Goal: Information Seeking & Learning: Learn about a topic

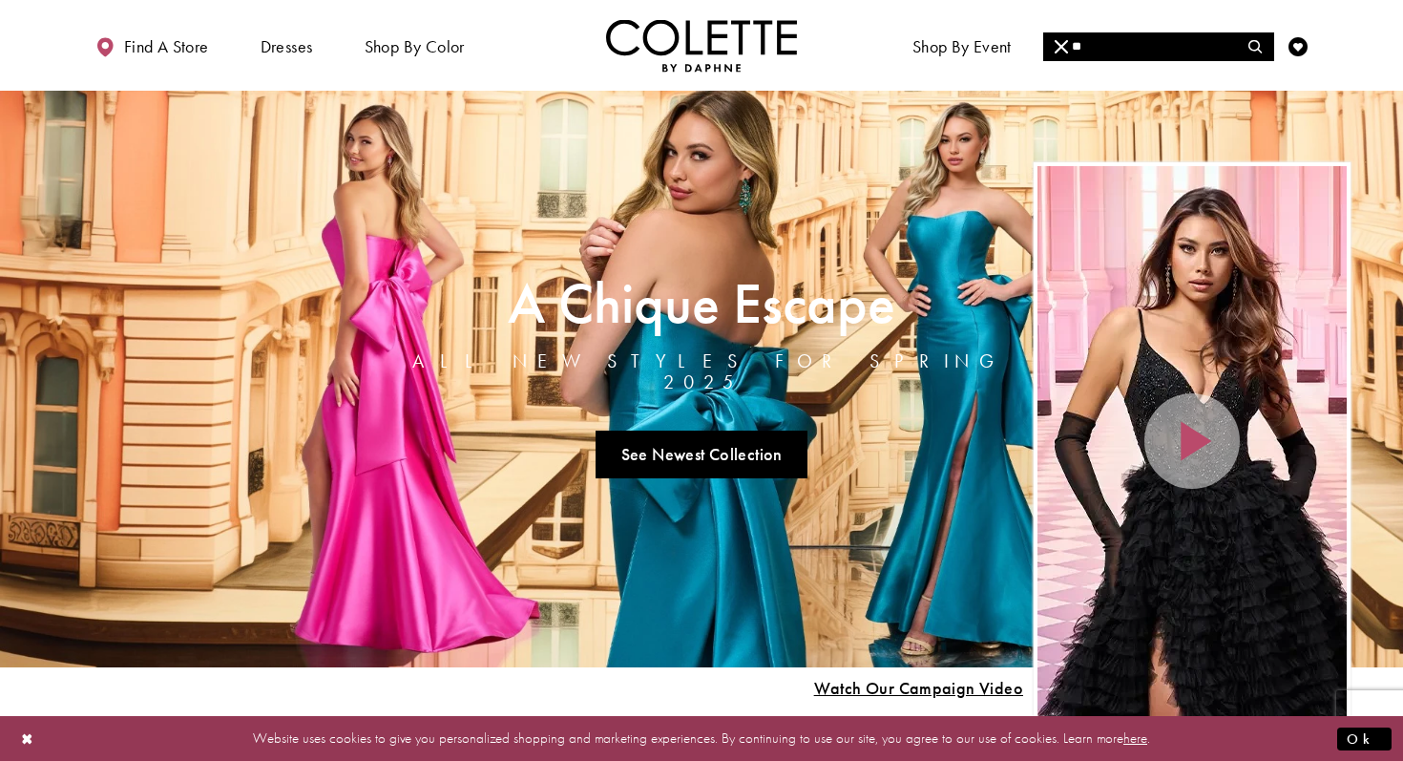
type input "*"
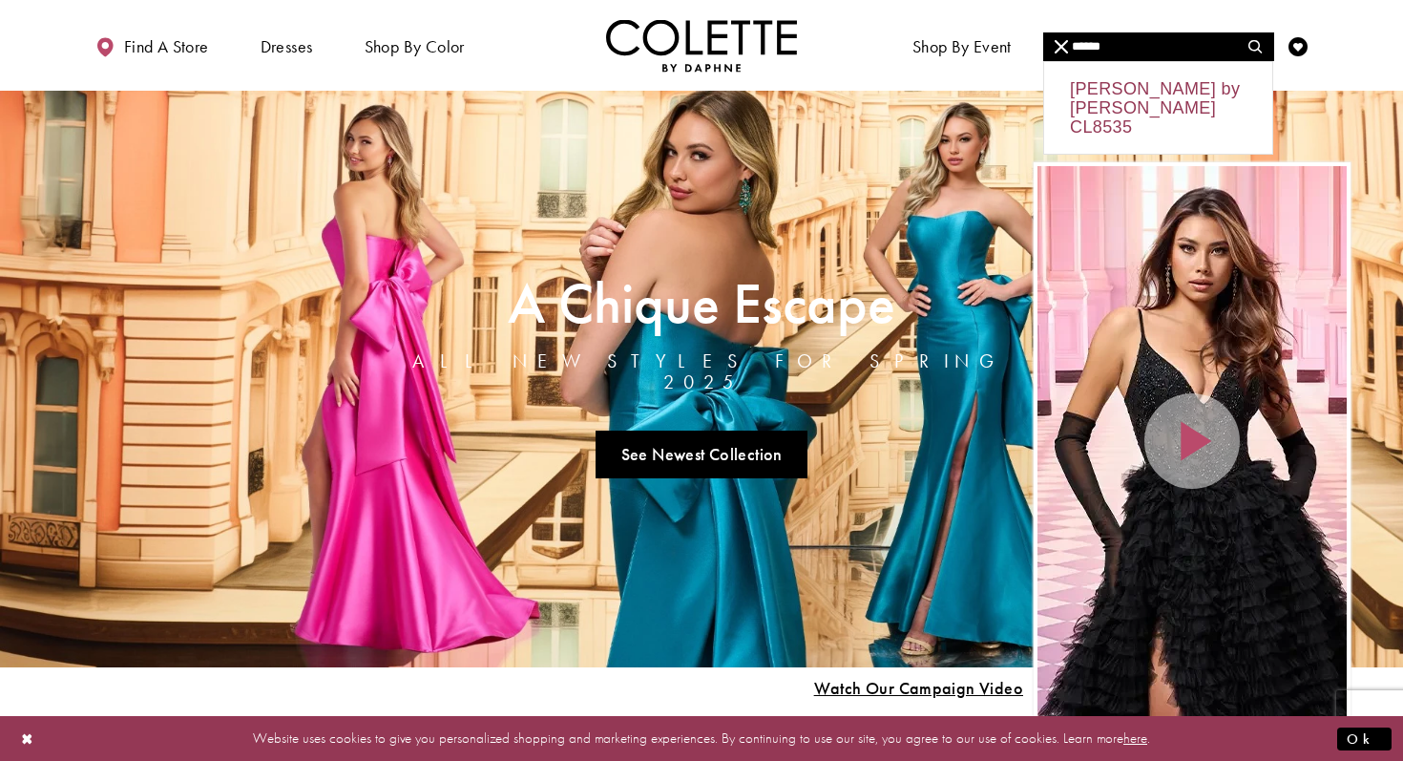
click at [1100, 96] on div "Colette by Daphne CL8535" at bounding box center [1158, 108] width 228 height 92
type input "**********"
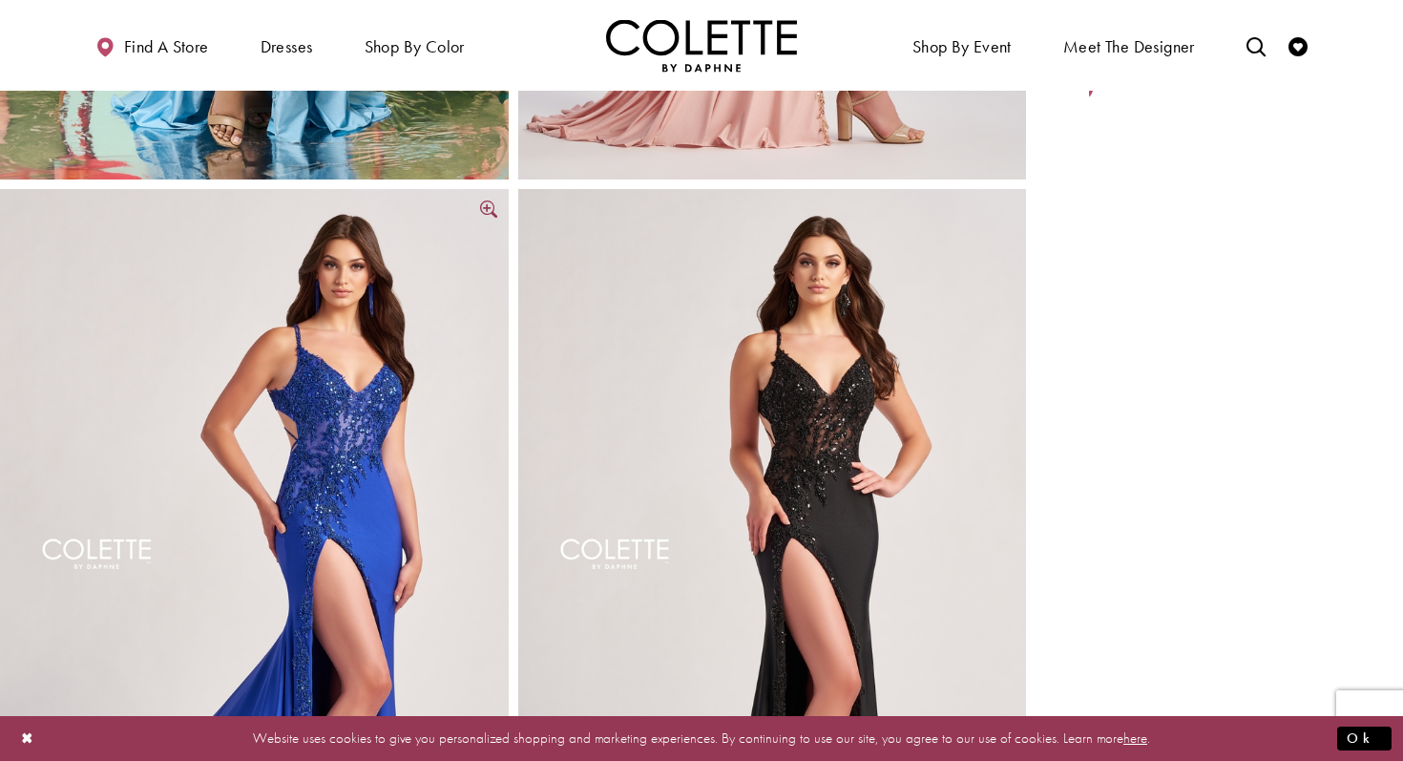
scroll to position [535, 0]
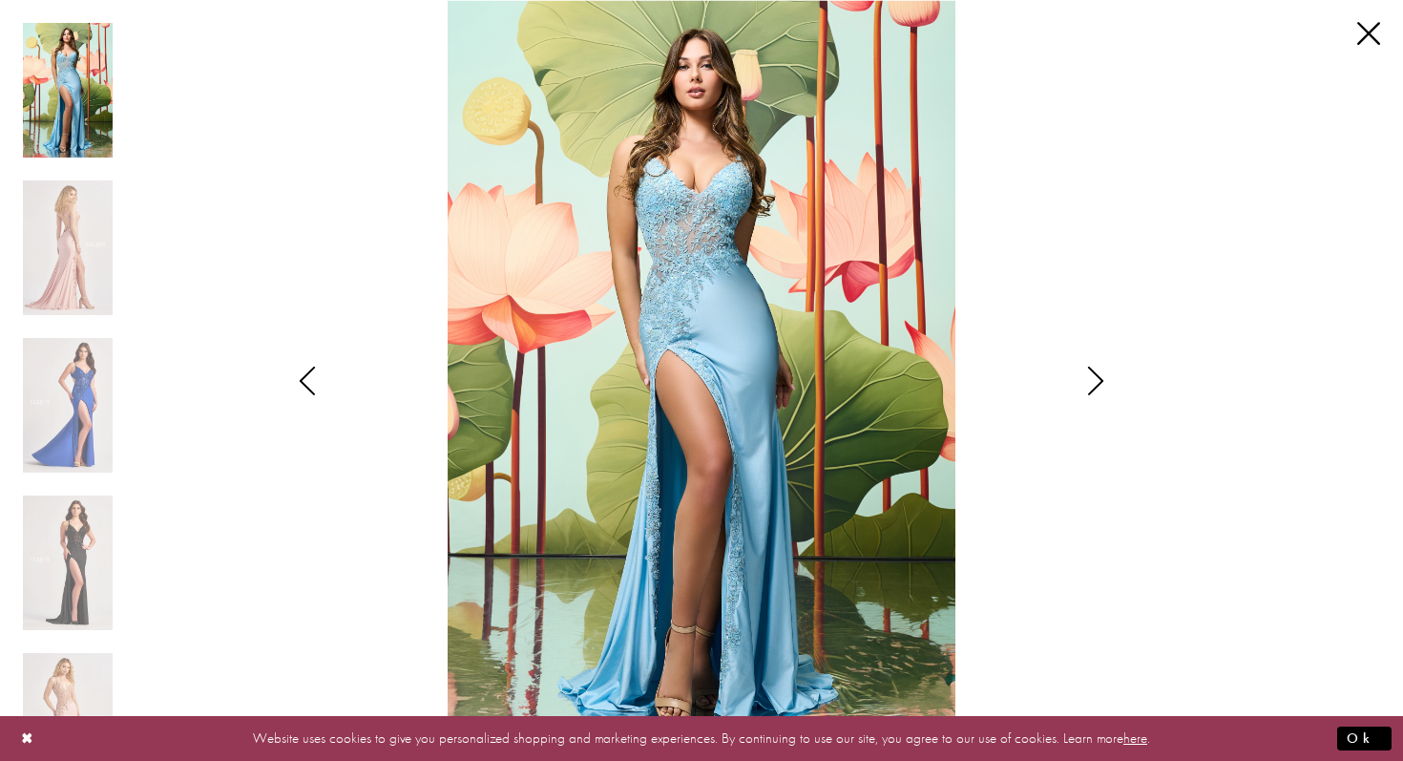
drag, startPoint x: 857, startPoint y: 642, endPoint x: 966, endPoint y: 778, distance: 173.8
drag, startPoint x: 925, startPoint y: 695, endPoint x: 987, endPoint y: 791, distance: 114.6
click at [884, 635] on img "Scroll List" at bounding box center [701, 380] width 741 height 761
drag, startPoint x: 882, startPoint y: 634, endPoint x: 977, endPoint y: 789, distance: 182.5
click at [1367, 738] on button "Ok" at bounding box center [1364, 738] width 54 height 24
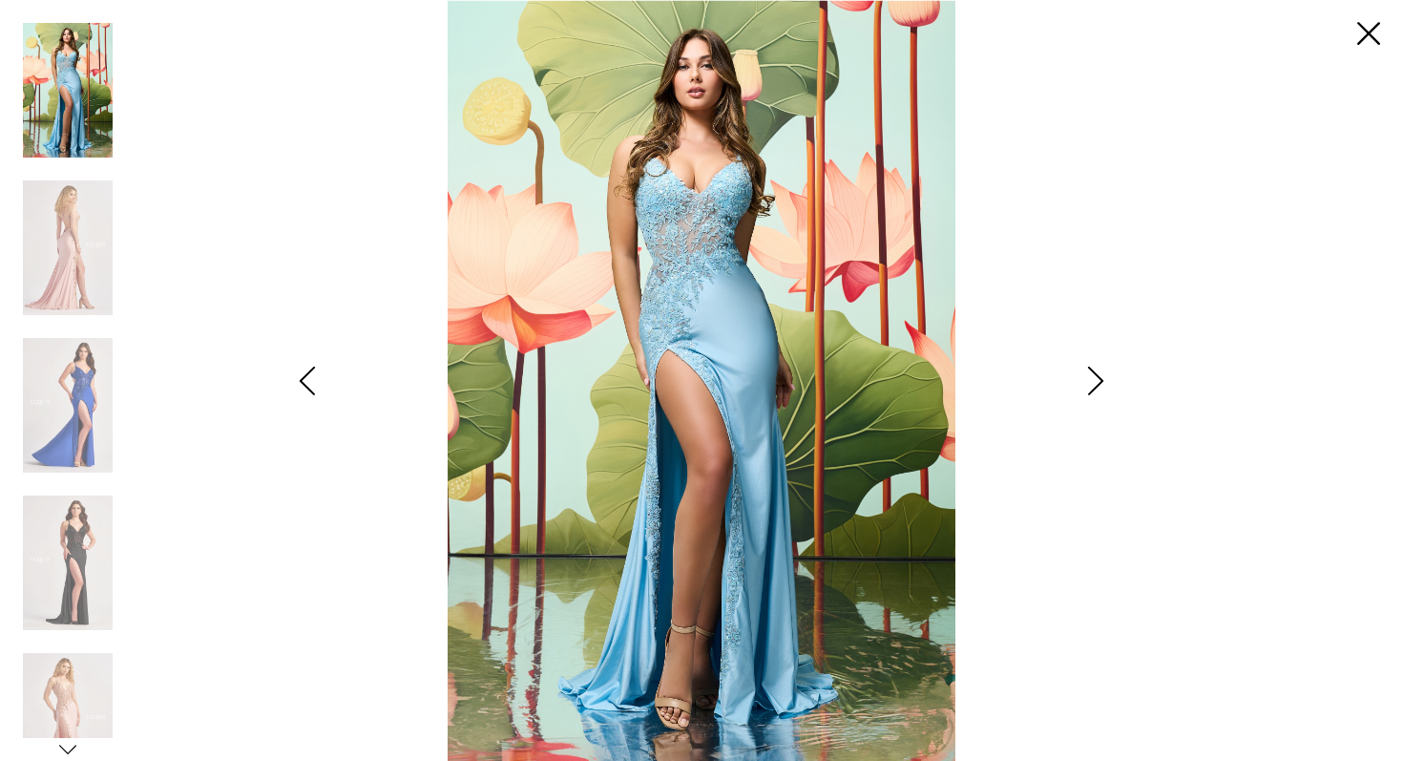
drag, startPoint x: 904, startPoint y: 604, endPoint x: 976, endPoint y: 818, distance: 225.7
drag, startPoint x: 856, startPoint y: 614, endPoint x: 987, endPoint y: 790, distance: 219.7
click at [50, 257] on img "Scroll List" at bounding box center [68, 247] width 90 height 135
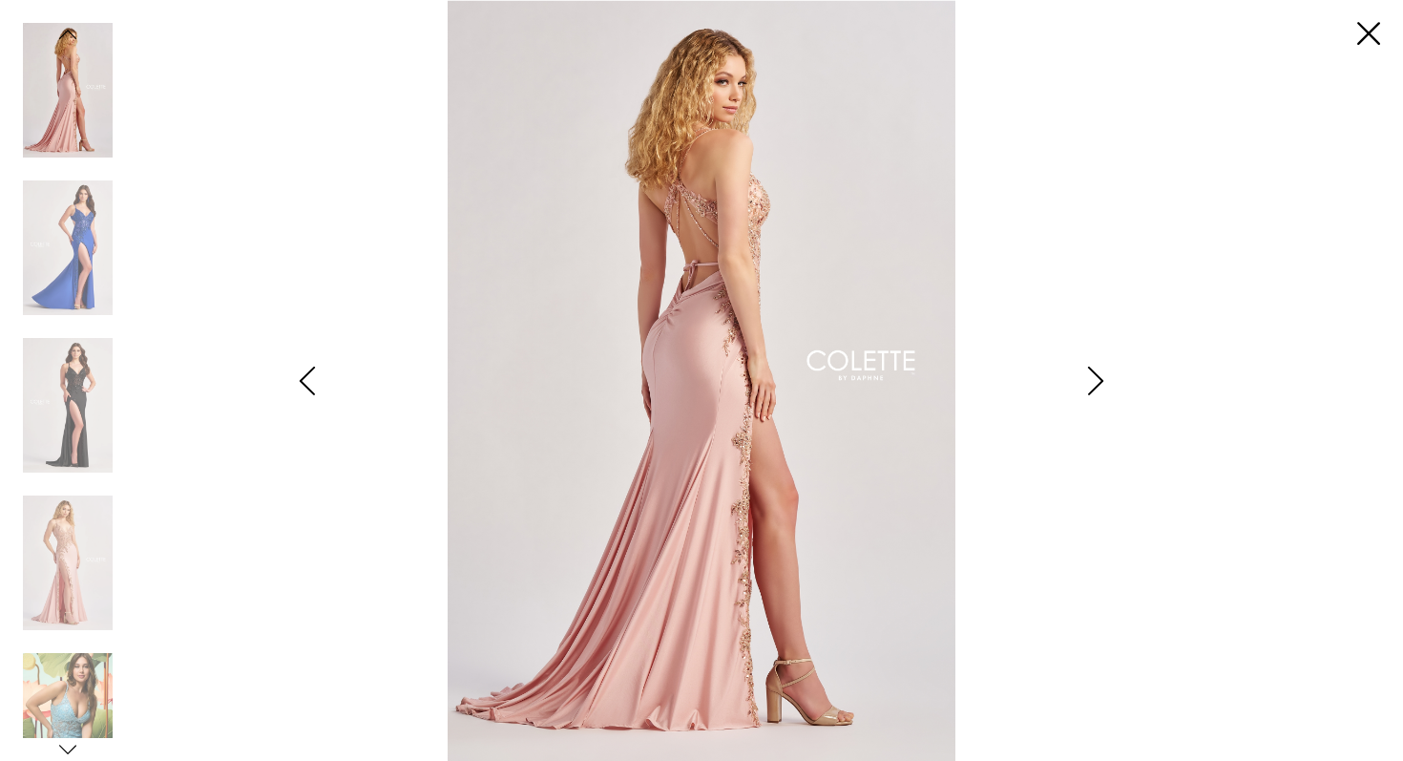
drag, startPoint x: 801, startPoint y: 653, endPoint x: 926, endPoint y: 752, distance: 159.6
click at [1362, 37] on link "Close" at bounding box center [1368, 34] width 23 height 23
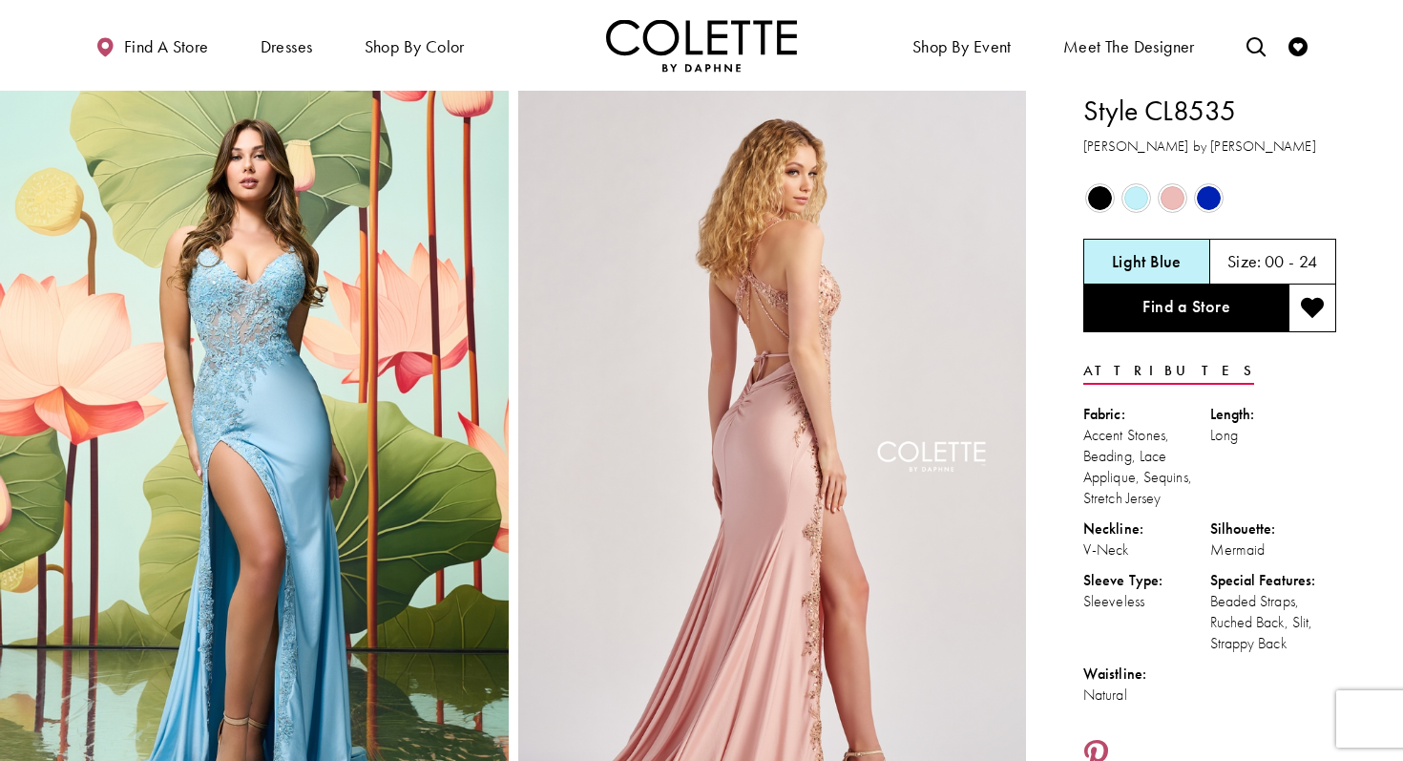
scroll to position [0, 0]
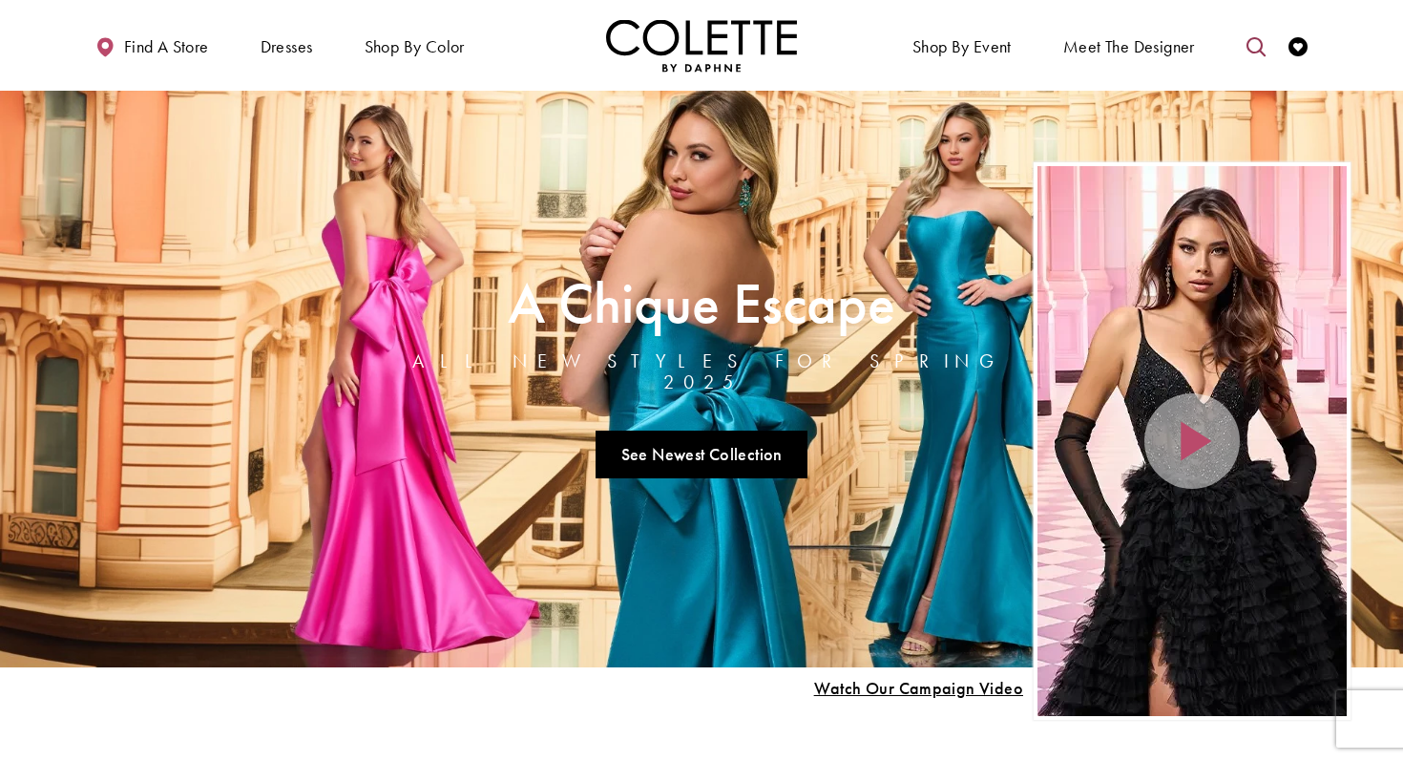
click at [1261, 54] on icon "Toggle search" at bounding box center [1255, 46] width 19 height 19
drag, startPoint x: 1109, startPoint y: 48, endPoint x: 1107, endPoint y: 22, distance: 25.8
click at [1109, 47] on input "Search" at bounding box center [1158, 46] width 230 height 29
type input "*"
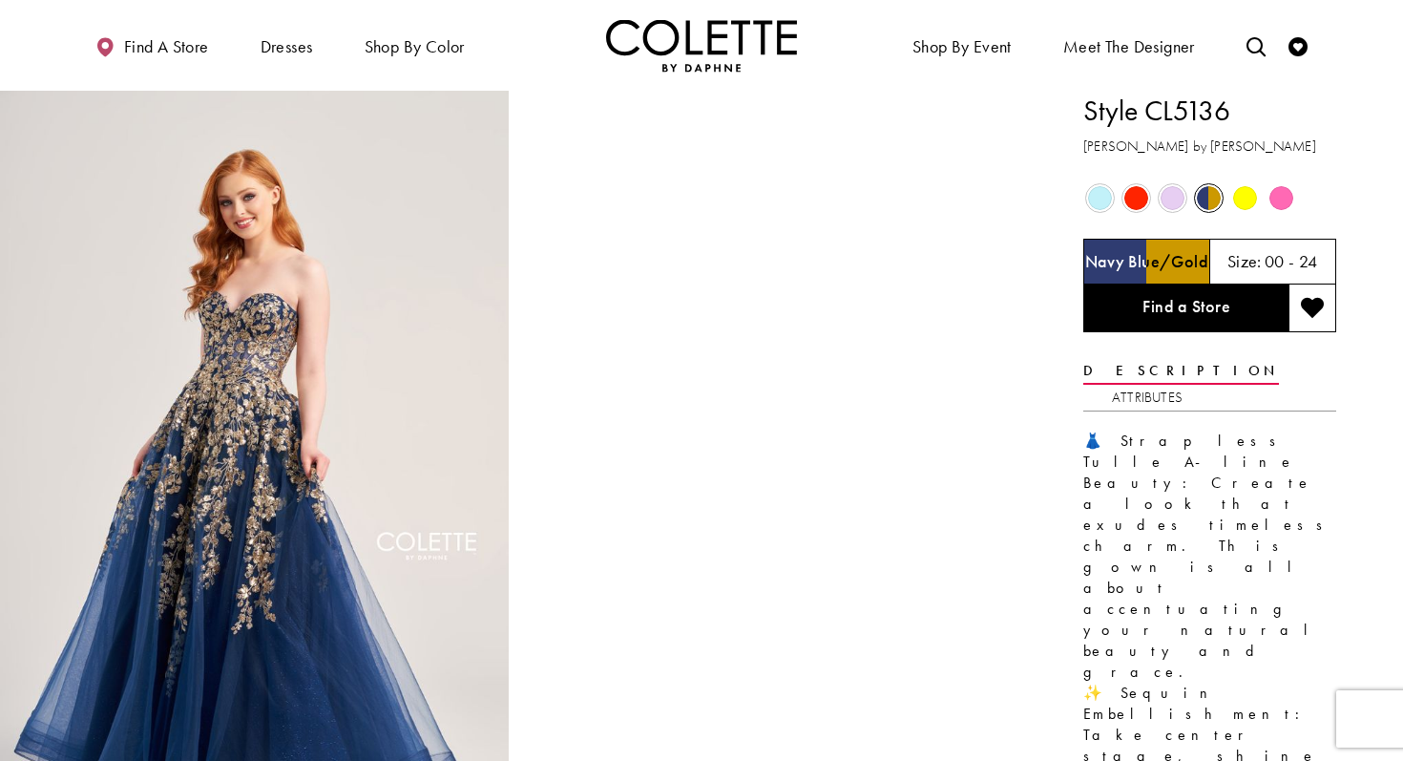
click at [1246, 199] on span "Product color controls state depends on size chosen" at bounding box center [1245, 198] width 24 height 24
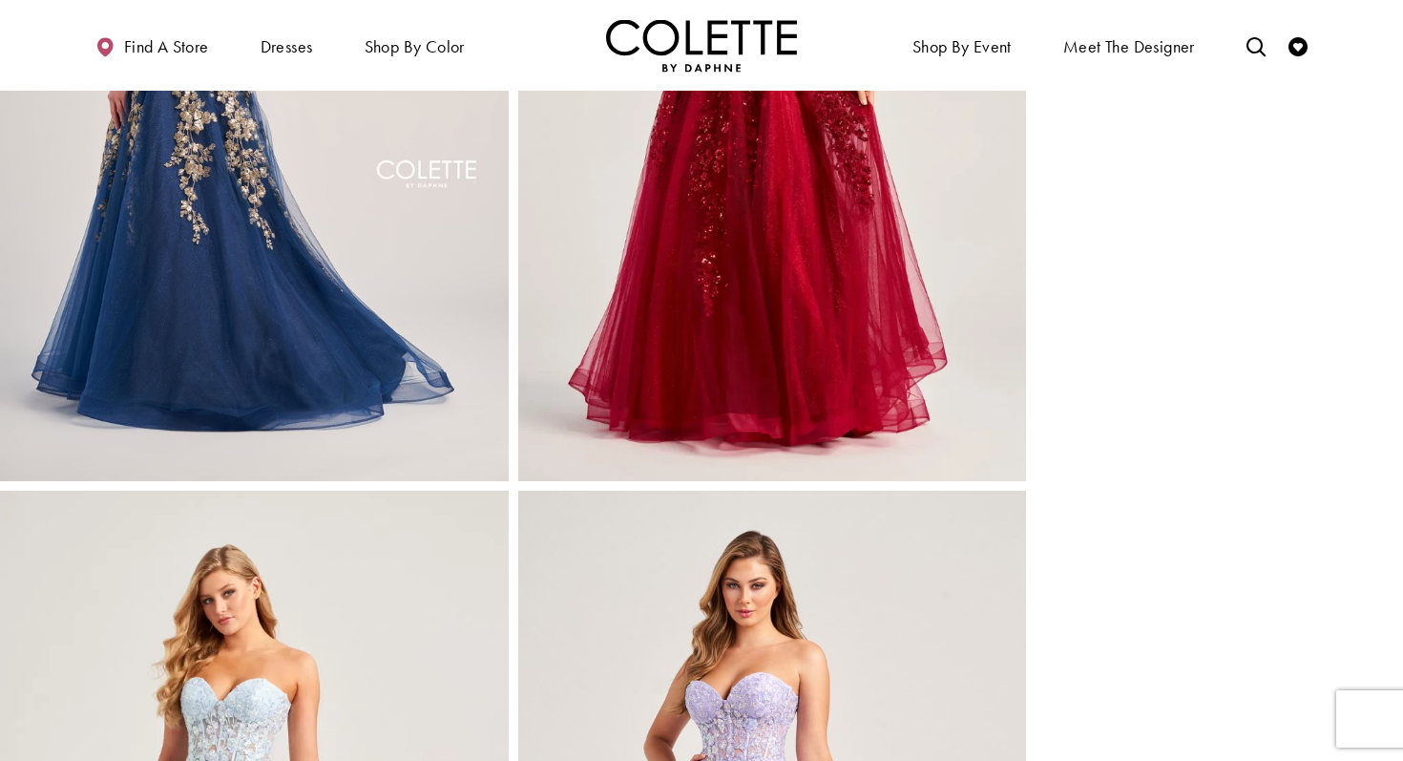
scroll to position [1243, 0]
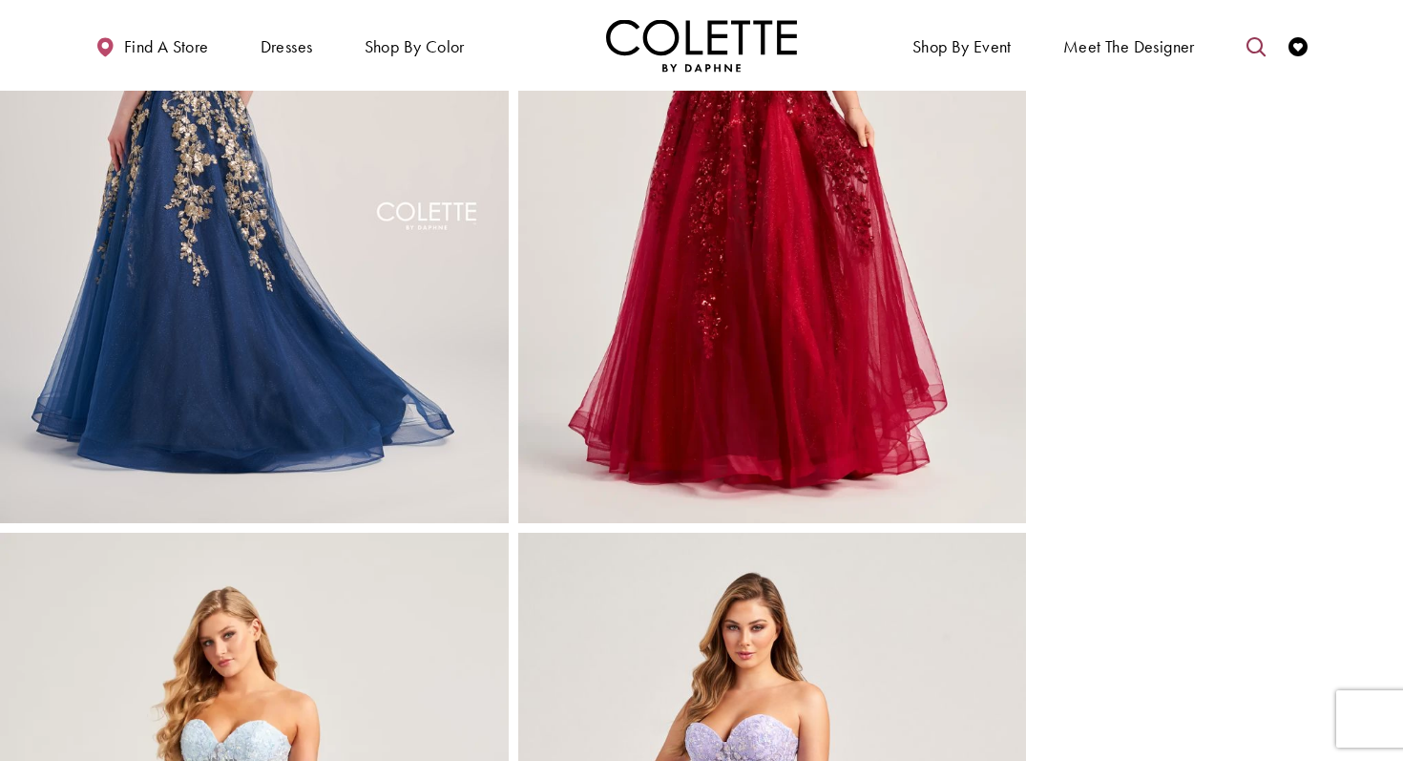
click at [1265, 42] on icon "Toggle search" at bounding box center [1255, 46] width 19 height 19
click at [1097, 34] on input "Search" at bounding box center [1158, 46] width 230 height 29
type input "*"
type input "******"
